Goal: Check status

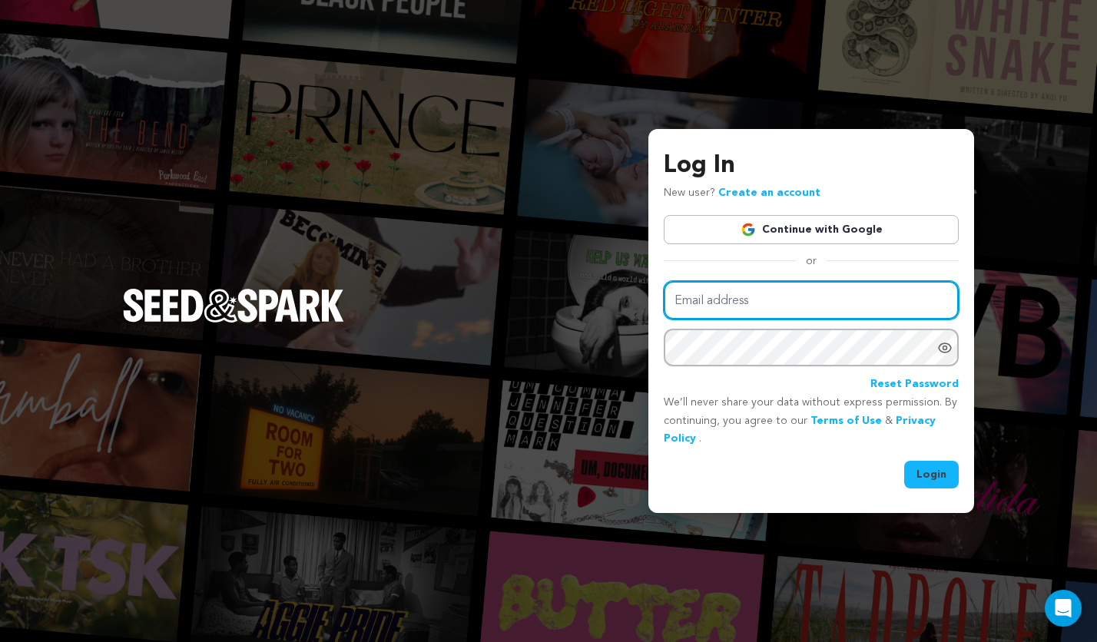
type input "[EMAIL_ADDRESS][DOMAIN_NAME]"
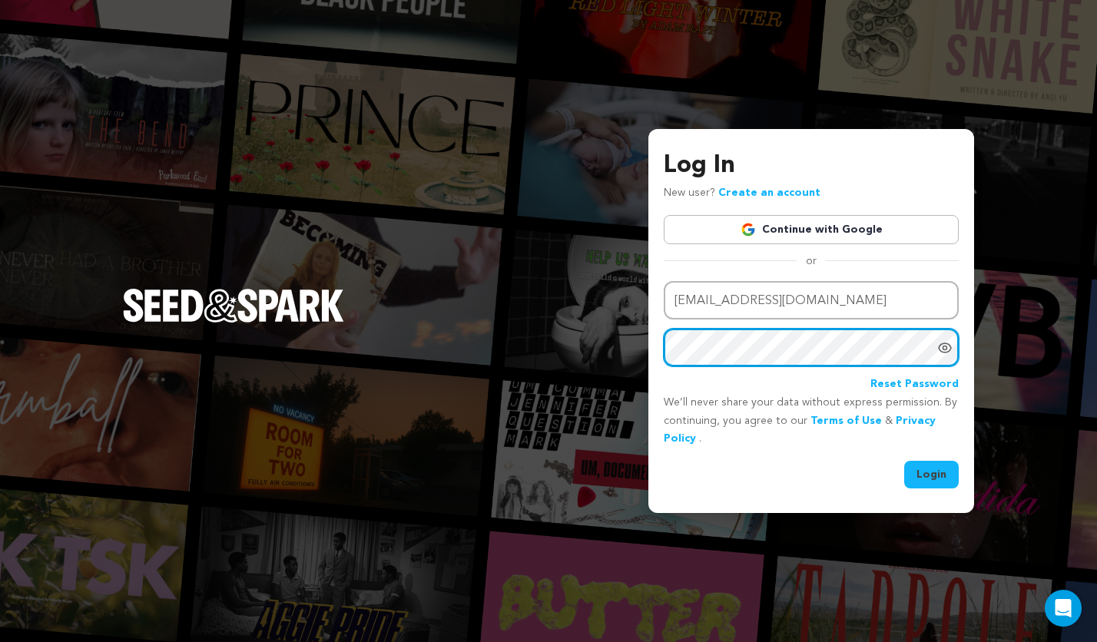
click at [932, 473] on button "Login" at bounding box center [931, 475] width 55 height 28
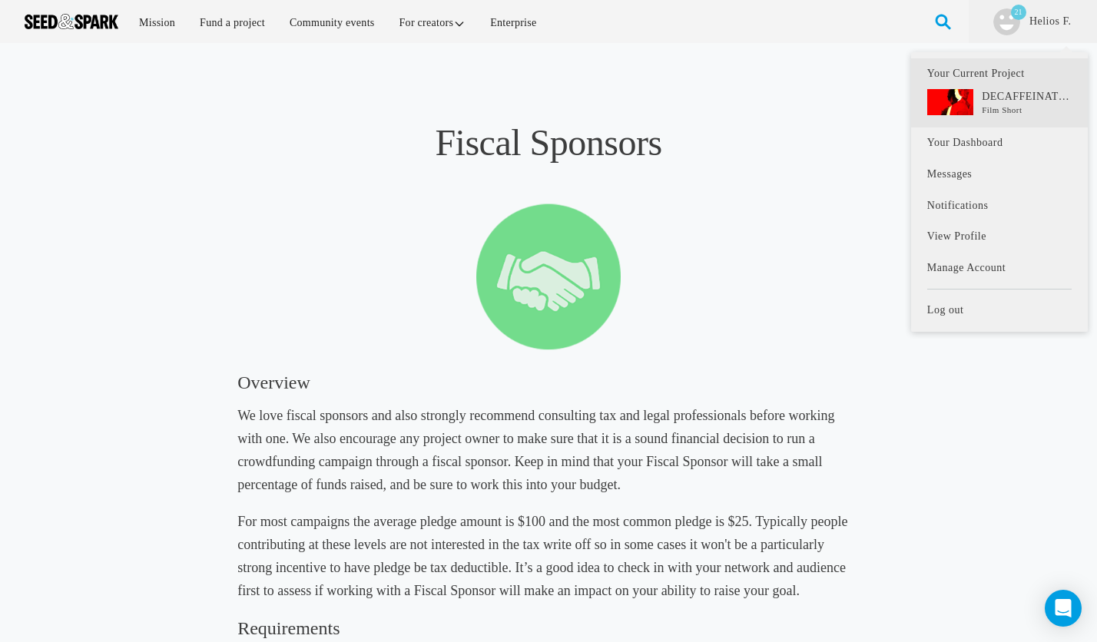
click at [997, 124] on link "Your Current Project DECAFFEINATED Film Short" at bounding box center [999, 92] width 177 height 69
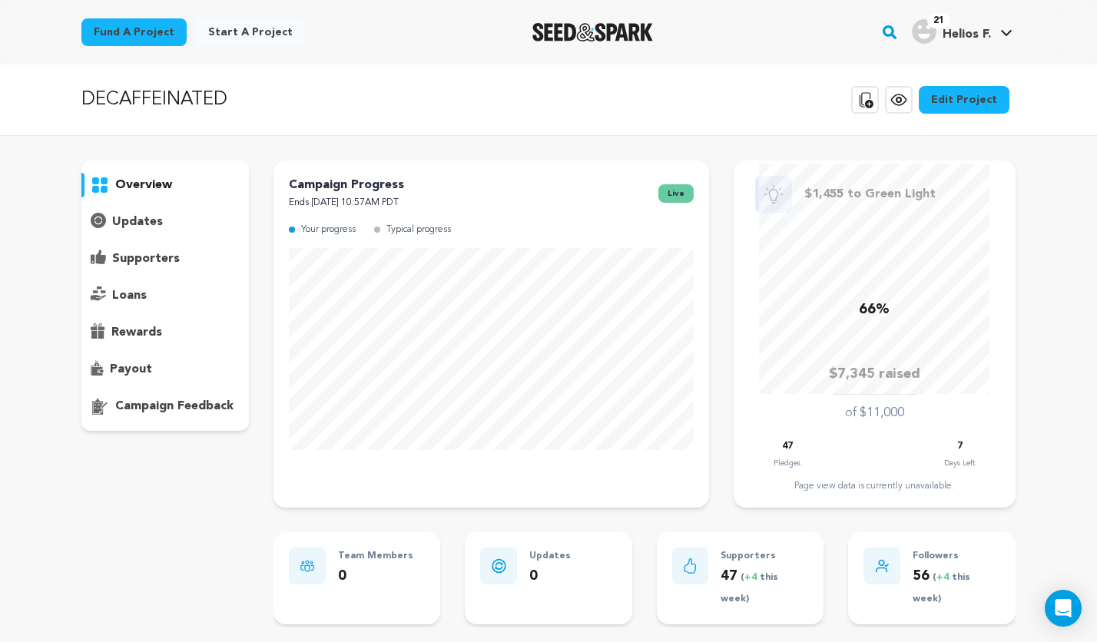
click at [183, 260] on div "supporters" at bounding box center [164, 259] width 167 height 25
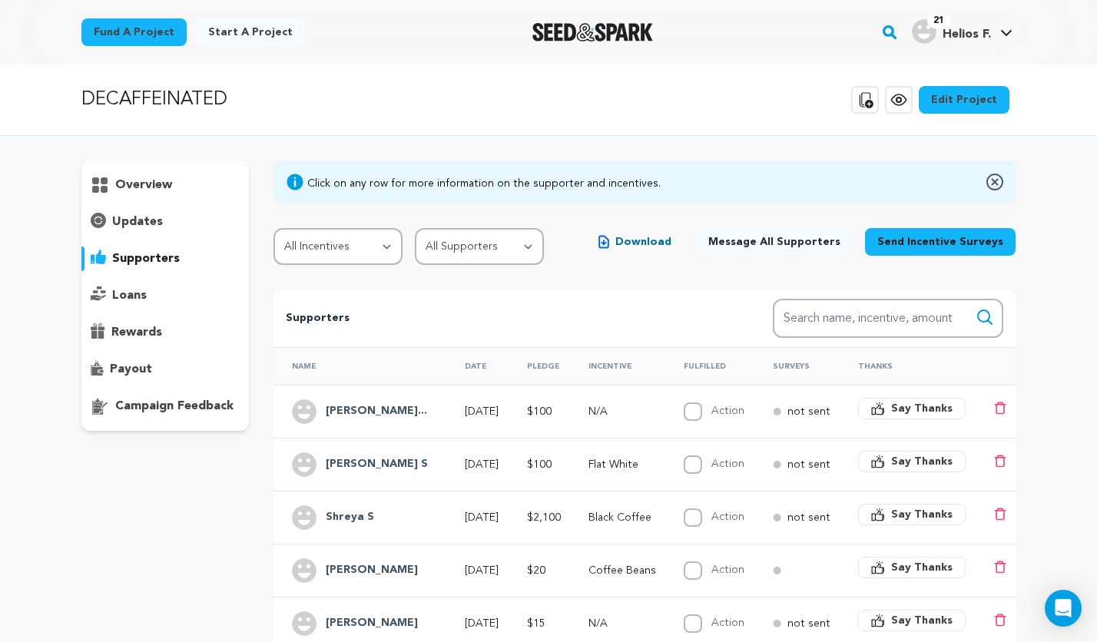
click at [154, 200] on div "overview" at bounding box center [164, 296] width 167 height 270
click at [164, 176] on p "overview" at bounding box center [143, 185] width 57 height 18
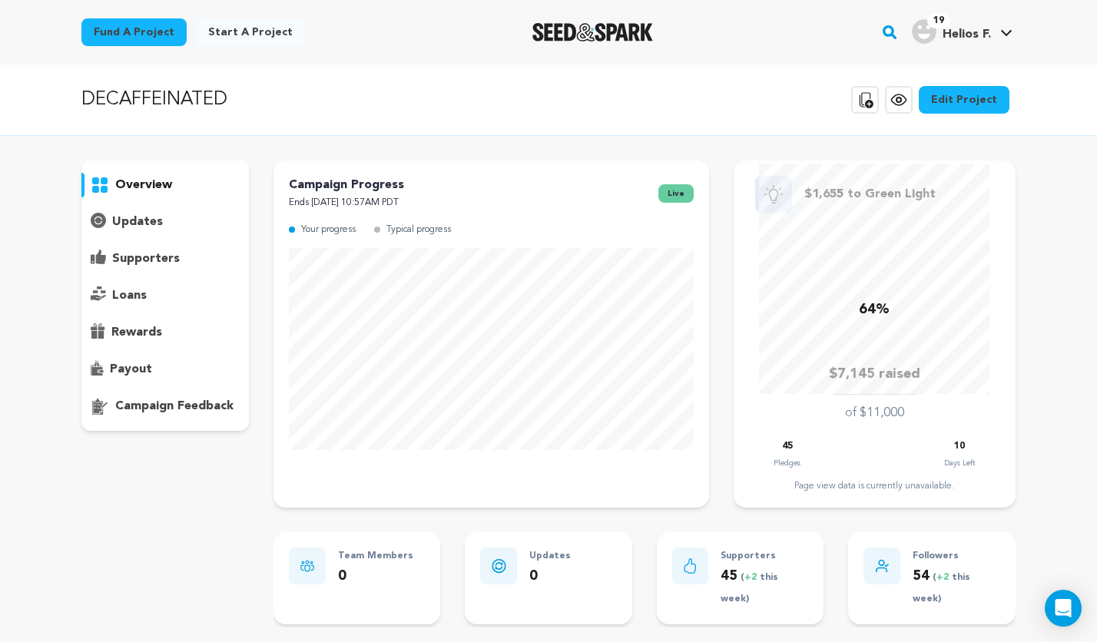
click at [751, 311] on div "64%" at bounding box center [874, 279] width 251 height 230
click at [234, 255] on div "supporters" at bounding box center [164, 259] width 167 height 25
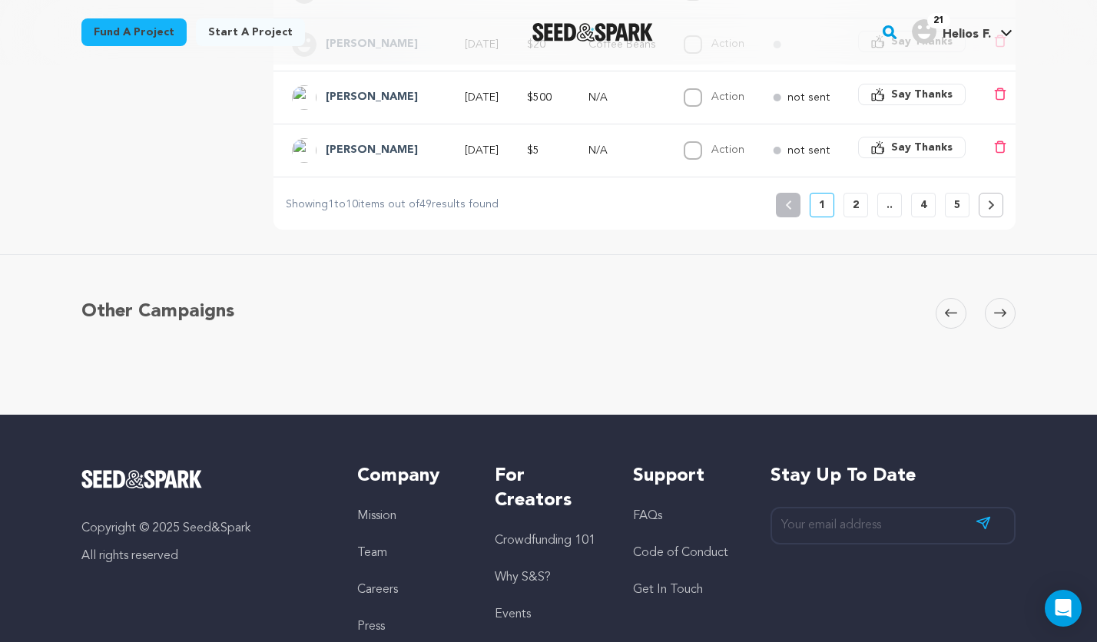
scroll to position [743, 0]
